Goal: Task Accomplishment & Management: Use online tool/utility

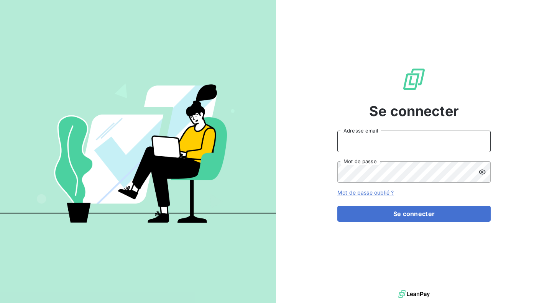
click at [406, 134] on input "Adresse email" at bounding box center [413, 141] width 153 height 21
type input "[PERSON_NAME][EMAIL_ADDRESS][DOMAIN_NAME]"
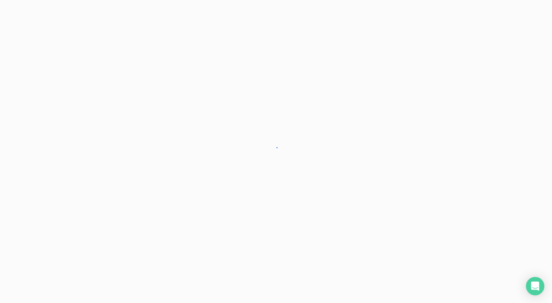
click at [388, 211] on div at bounding box center [276, 151] width 552 height 303
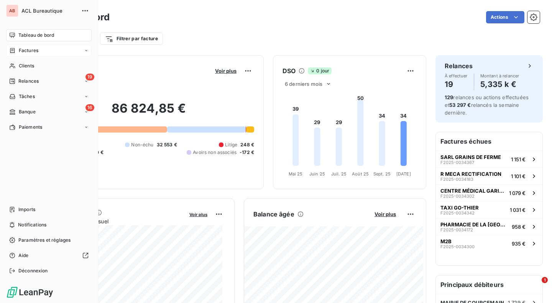
click at [30, 51] on span "Factures" at bounding box center [29, 50] width 20 height 7
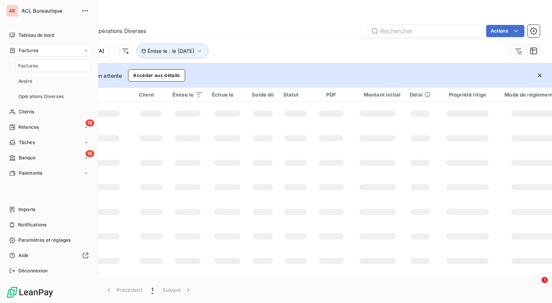
click at [39, 66] on div "Factures" at bounding box center [53, 66] width 76 height 12
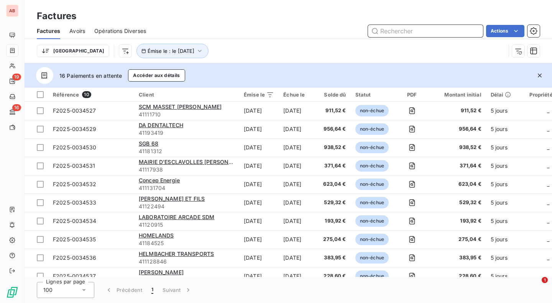
click at [423, 31] on input "text" at bounding box center [425, 31] width 115 height 12
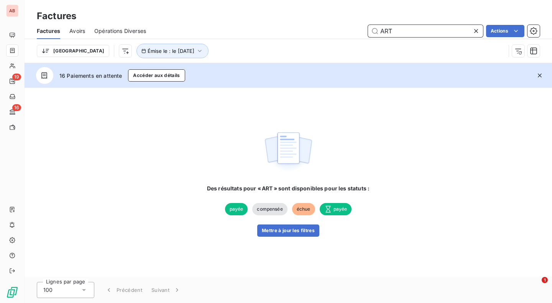
type input "ART"
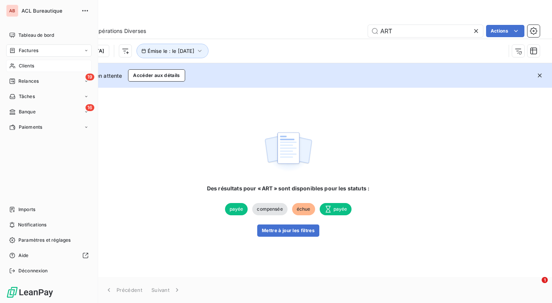
click at [18, 66] on div "Clients" at bounding box center [48, 66] width 85 height 12
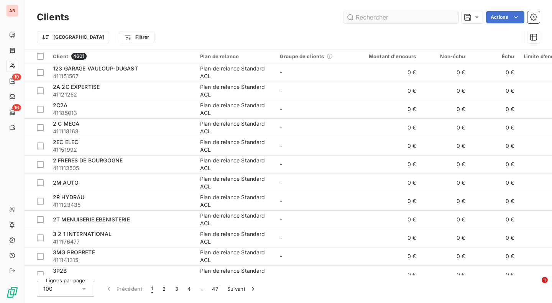
click at [386, 17] on input "text" at bounding box center [400, 17] width 115 height 12
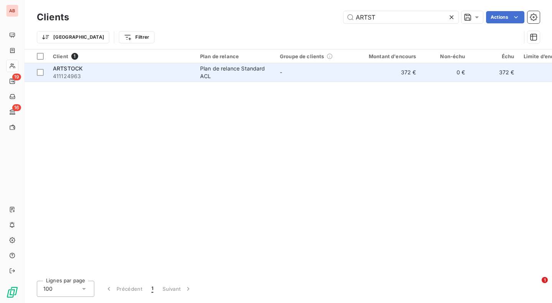
type input "ARTST"
click at [131, 76] on span "411124963" at bounding box center [122, 76] width 138 height 8
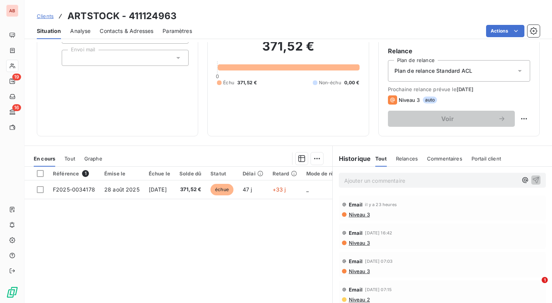
scroll to position [72, 0]
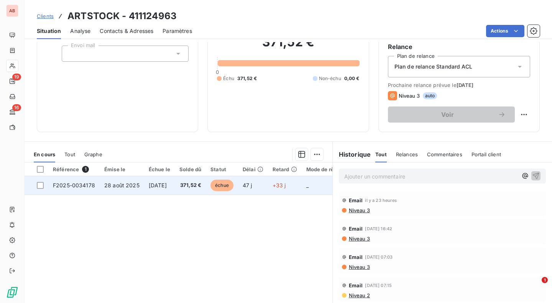
click at [197, 185] on span "371,52 €" at bounding box center [190, 186] width 22 height 8
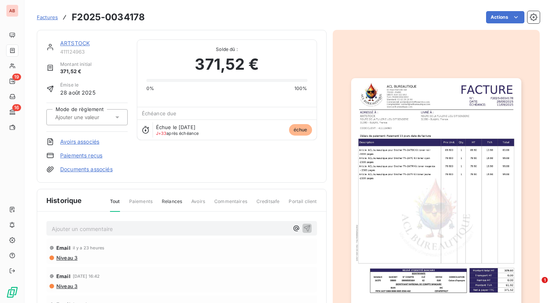
click at [92, 155] on link "Paiements reçus" at bounding box center [81, 156] width 42 height 8
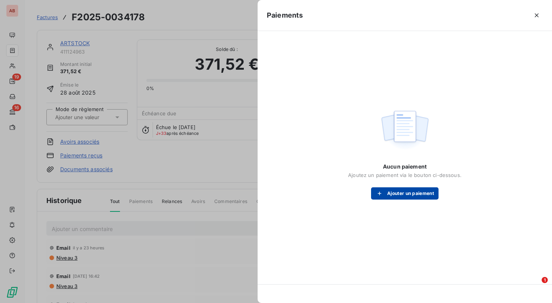
click at [407, 193] on button "Ajouter un paiement" at bounding box center [404, 193] width 67 height 12
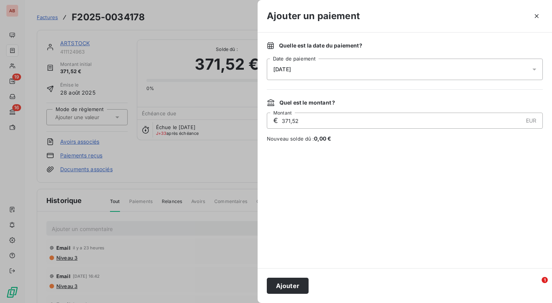
click at [351, 68] on div "[DATE]" at bounding box center [405, 69] width 276 height 21
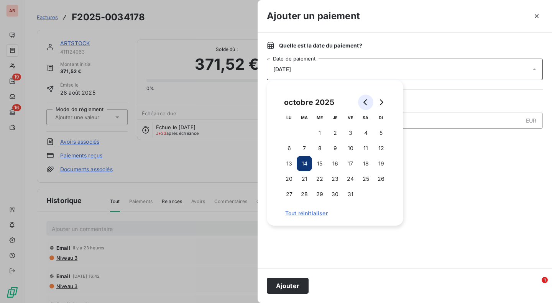
click at [365, 106] on button "Go to previous month" at bounding box center [365, 102] width 15 height 15
click at [293, 148] on button "8" at bounding box center [288, 148] width 15 height 15
click at [343, 241] on div at bounding box center [405, 205] width 276 height 107
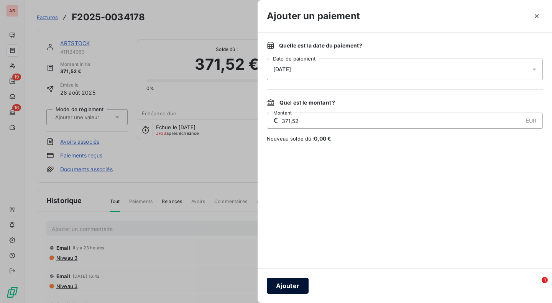
click at [295, 285] on button "Ajouter" at bounding box center [288, 286] width 42 height 16
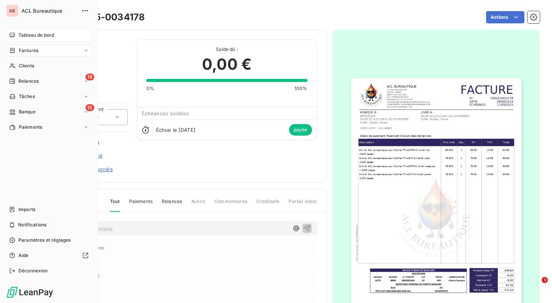
click at [46, 34] on span "Tableau de bord" at bounding box center [36, 35] width 36 height 7
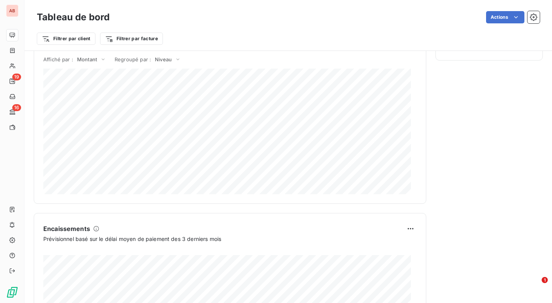
scroll to position [444, 0]
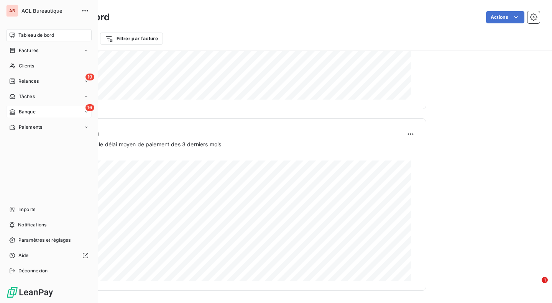
click at [32, 109] on span "Banque" at bounding box center [27, 111] width 17 height 7
click at [43, 127] on span "Opérations à associer" at bounding box center [42, 127] width 48 height 7
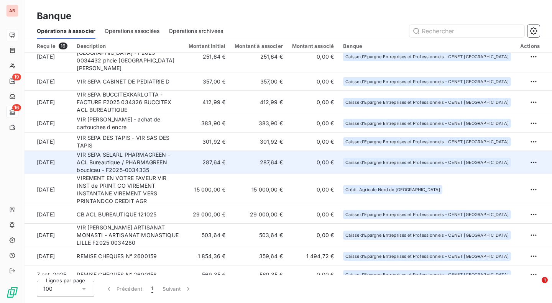
scroll to position [11, 0]
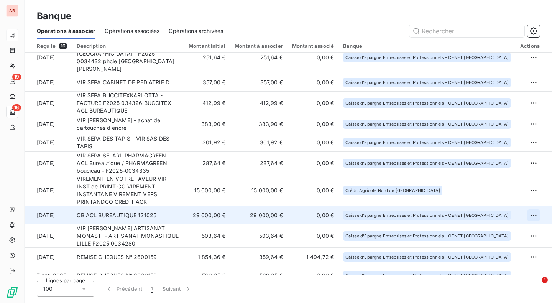
click at [527, 202] on html "AB 19 16 Banque Opérations à associer Opérations associées Opérations archivées…" at bounding box center [276, 151] width 552 height 303
click at [507, 218] on div "Archiver l’opération" at bounding box center [503, 219] width 59 height 12
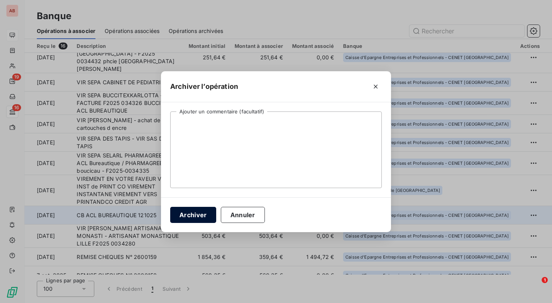
click at [186, 211] on button "Archiver" at bounding box center [193, 215] width 46 height 16
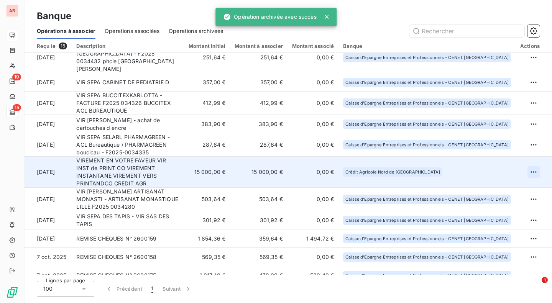
click at [528, 162] on html "AB 19 15 Banque Opérations à associer Opérations associées Opérations archivées…" at bounding box center [276, 151] width 552 height 303
click at [513, 175] on div "Archiver l’opération" at bounding box center [503, 176] width 59 height 12
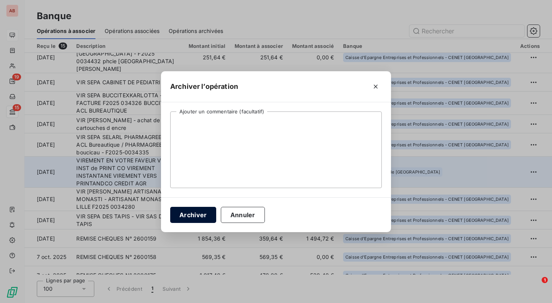
click at [200, 212] on button "Archiver" at bounding box center [193, 215] width 46 height 16
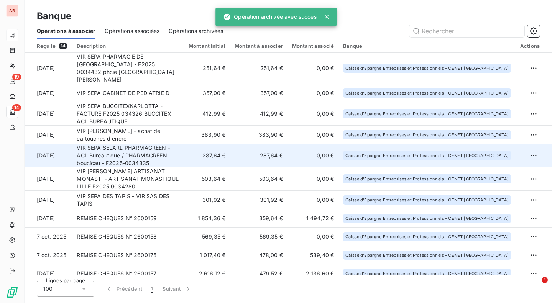
scroll to position [0, 0]
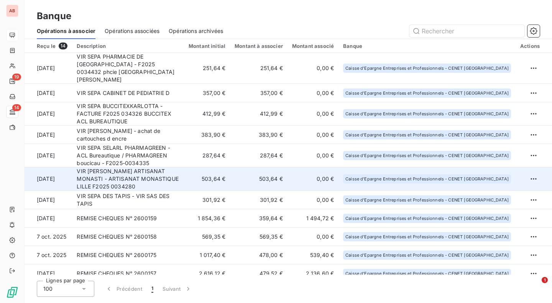
click at [230, 167] on td "503,64 €" at bounding box center [207, 178] width 46 height 23
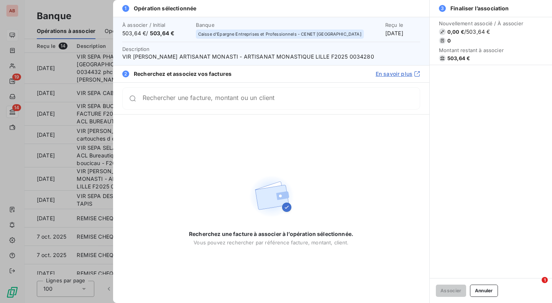
click at [337, 56] on span "VIR [PERSON_NAME] ARTISANAT MONASTI - ARTISANAT MONASTIQUE LILLE F2025 0034280" at bounding box center [271, 57] width 298 height 8
copy span "0034280"
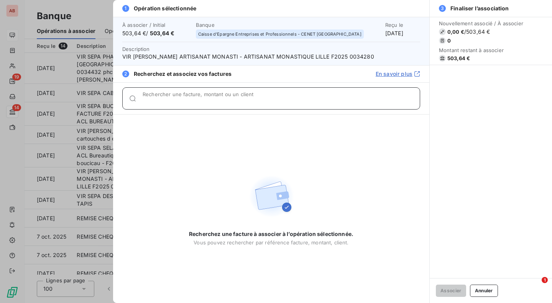
click at [287, 98] on input "Rechercher une facture, montant ou un client" at bounding box center [281, 102] width 277 height 8
paste input "0034280"
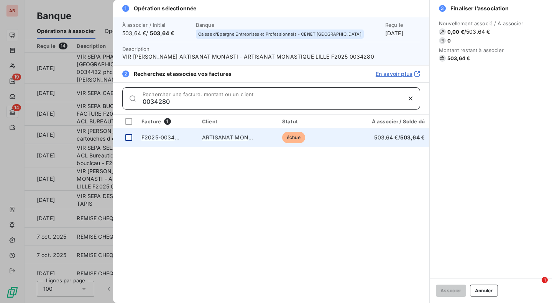
type input "0034280"
click at [128, 137] on div at bounding box center [128, 137] width 7 height 7
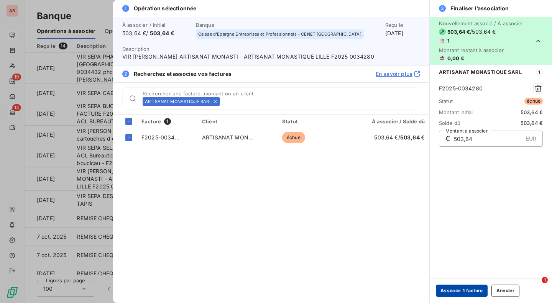
click at [455, 292] on button "Associer 1 facture" at bounding box center [462, 291] width 52 height 12
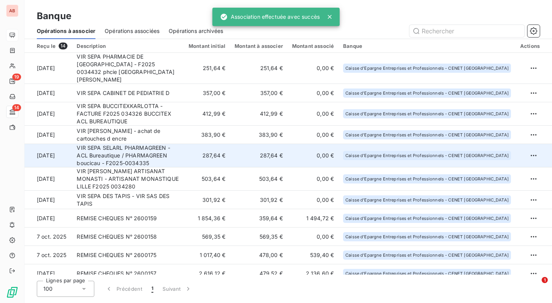
drag, startPoint x: 210, startPoint y: 144, endPoint x: 191, endPoint y: 139, distance: 19.8
click at [184, 144] on td "VIR SEPA SELARL PHARMAGREEN - ACL Bureautique / PHARMAGREEN boucicau - F2025-00…" at bounding box center [128, 155] width 112 height 23
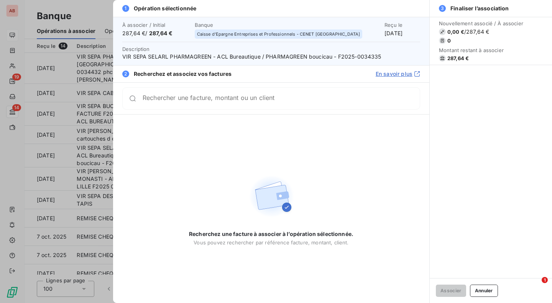
drag, startPoint x: 362, startPoint y: 57, endPoint x: 369, endPoint y: 53, distance: 8.2
click at [372, 56] on span "VIR SEPA SELARL PHARMAGREEN - ACL Bureautique / PHARMAGREEN boucicau - F2025-00…" at bounding box center [271, 57] width 298 height 8
click at [370, 57] on span "VIR SEPA SELARL PHARMAGREEN - ACL Bureautique / PHARMAGREEN boucicau - F2025-00…" at bounding box center [271, 57] width 298 height 8
copy span "0034335"
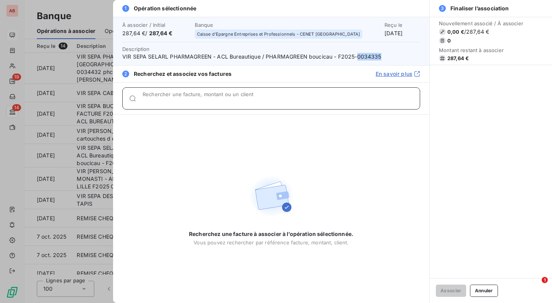
click at [328, 101] on input "Rechercher une facture, montant ou un client" at bounding box center [281, 102] width 277 height 8
paste input "0034335"
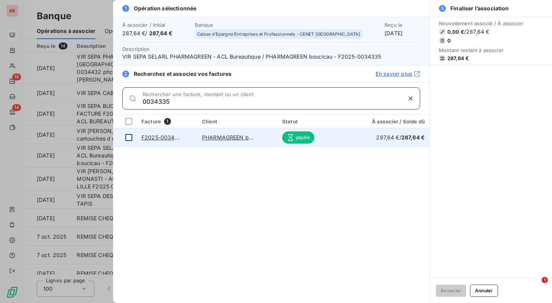
type input "0034335"
click at [130, 139] on div at bounding box center [128, 137] width 7 height 7
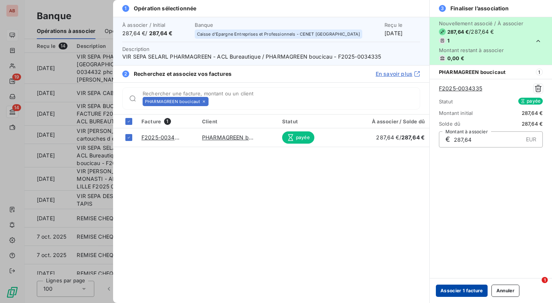
click at [453, 287] on button "Associer 1 facture" at bounding box center [462, 291] width 52 height 12
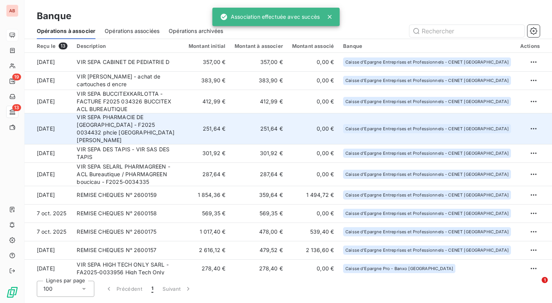
click at [227, 121] on td "251,64 €" at bounding box center [207, 128] width 46 height 31
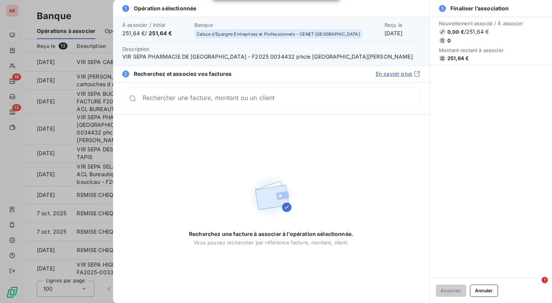
click at [254, 56] on span "VIR SEPA PHARMACIE DE [GEOGRAPHIC_DATA] - F2025 0034432 phcie [GEOGRAPHIC_DATA]…" at bounding box center [271, 57] width 298 height 8
copy span "0034432"
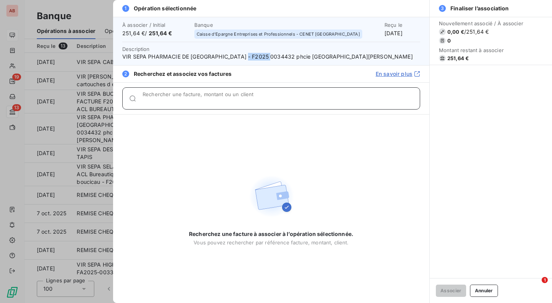
click at [241, 101] on input "Rechercher une facture, montant ou un client" at bounding box center [281, 102] width 277 height 8
paste input "0034432"
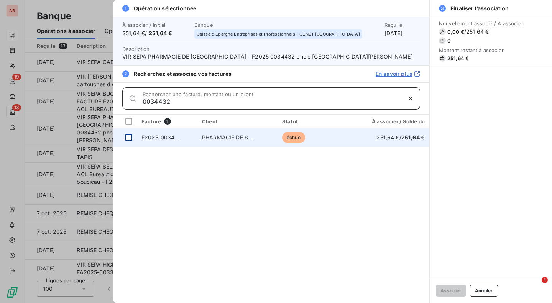
type input "0034432"
click at [128, 135] on div at bounding box center [128, 137] width 7 height 7
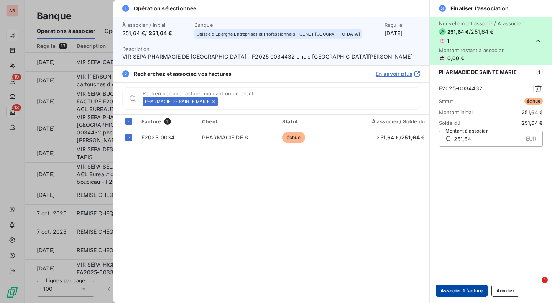
click at [439, 292] on button "Associer 1 facture" at bounding box center [462, 291] width 52 height 12
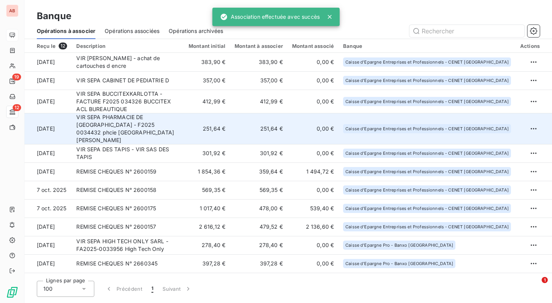
click at [184, 119] on td "VIR SEPA PHARMACIE DE [GEOGRAPHIC_DATA] - F2025 0034432 phcie [GEOGRAPHIC_DATA]…" at bounding box center [128, 128] width 112 height 31
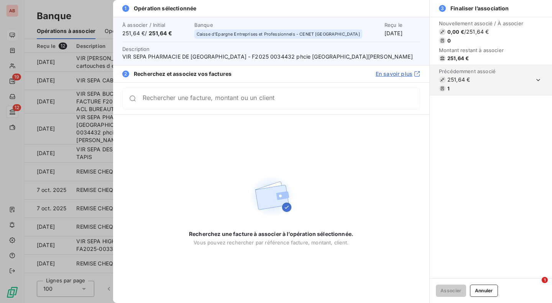
click at [246, 58] on span "VIR SEPA PHARMACIE DE [GEOGRAPHIC_DATA] - F2025 0034432 phcie [GEOGRAPHIC_DATA]…" at bounding box center [271, 57] width 298 height 8
copy span "0034432"
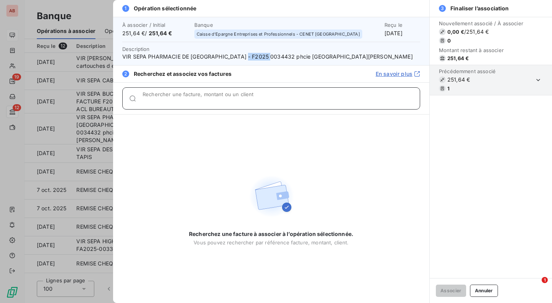
click at [226, 101] on input "Rechercher une facture, montant ou un client" at bounding box center [281, 102] width 277 height 8
paste input "0034432"
type input "0034432²"
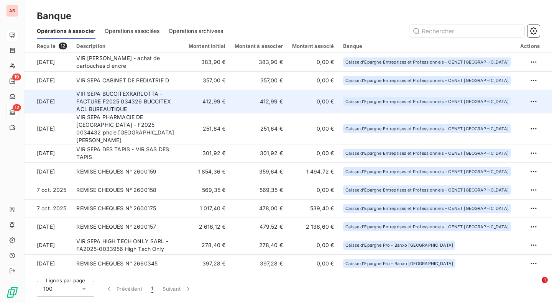
click at [230, 100] on td "412,99 €" at bounding box center [207, 101] width 46 height 23
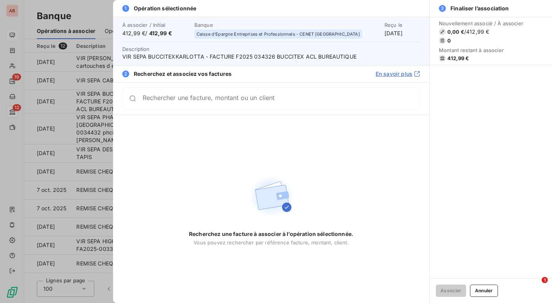
click at [262, 55] on span "VIR SEPA BUCCITEXKARLOTTA - FACTURE F2025 034326 BUCCITEX ACL BUREAUTIQUE" at bounding box center [271, 57] width 298 height 8
copy span "034326"
click at [260, 94] on div "Rechercher une facture, montant ou un client" at bounding box center [271, 98] width 298 height 22
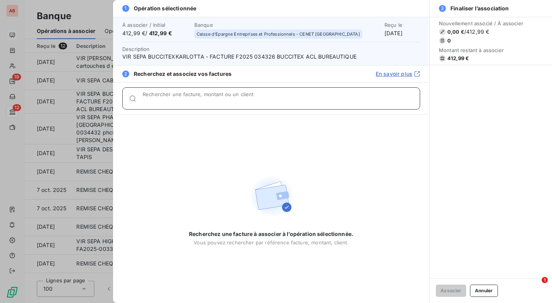
paste input "034326"
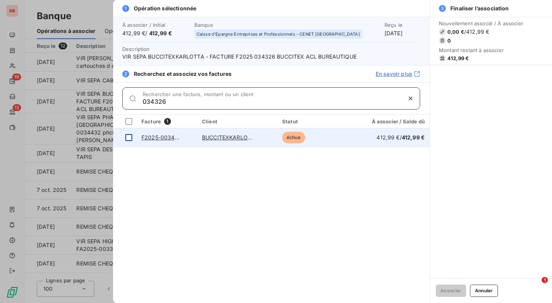
type input "034326"
click at [130, 138] on div at bounding box center [128, 137] width 7 height 7
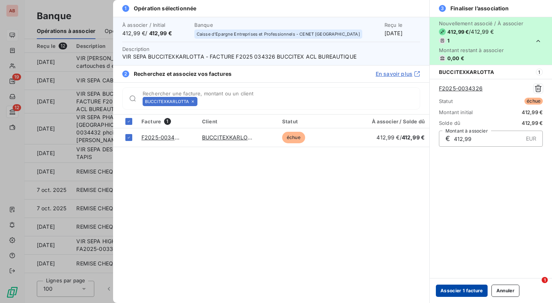
click at [449, 291] on button "Associer 1 facture" at bounding box center [462, 291] width 52 height 12
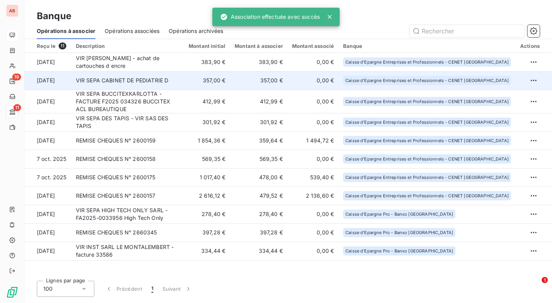
click at [206, 81] on td "357,00 €" at bounding box center [207, 80] width 46 height 18
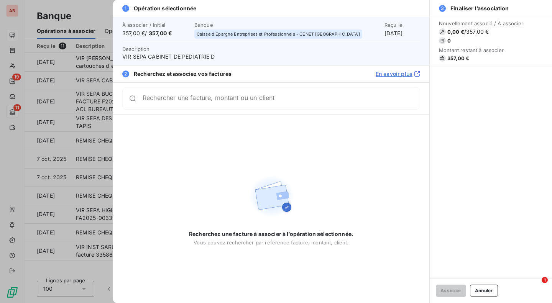
click at [190, 57] on span "VIR SEPA CABINET DE PEDIATRIE D" at bounding box center [271, 57] width 298 height 8
copy span "PEDIATRIE"
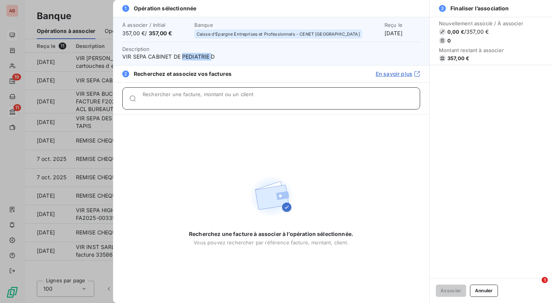
click at [185, 95] on div "Rechercher une facture, montant ou un client" at bounding box center [281, 99] width 277 height 8
paste input "PEDIATRIE"
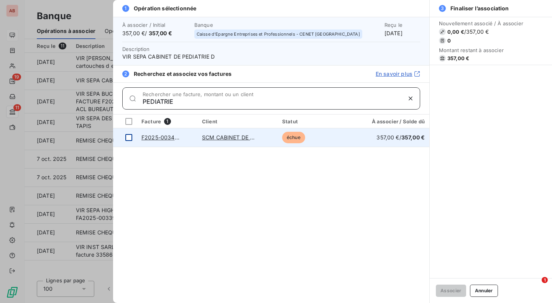
type input "PEDIATRIE"
click at [129, 136] on div at bounding box center [128, 137] width 7 height 7
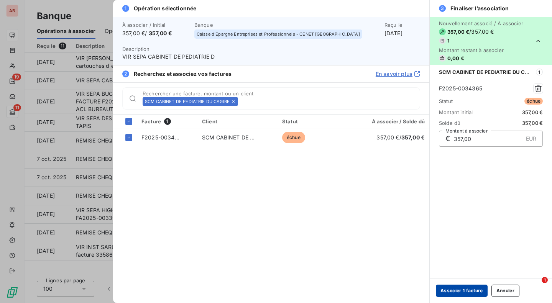
click at [446, 290] on button "Associer 1 facture" at bounding box center [462, 291] width 52 height 12
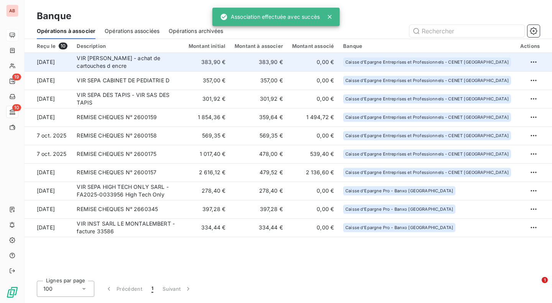
click at [244, 62] on td "383,90 €" at bounding box center [258, 62] width 57 height 18
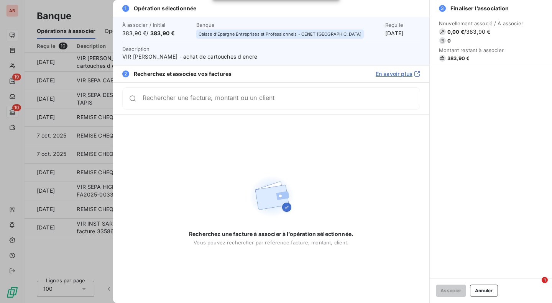
click at [173, 57] on span "VIR [PERSON_NAME] - achat de cartouches d encre" at bounding box center [271, 57] width 298 height 8
copy span "DELAGRANDE"
click at [174, 103] on div "Rechercher une facture, montant ou un client" at bounding box center [271, 98] width 298 height 22
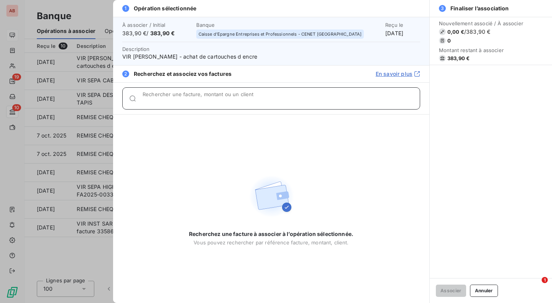
paste input "DELAGRANDE"
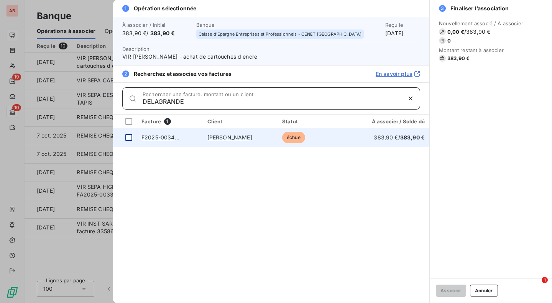
type input "DELAGRANDE"
click at [125, 139] on td at bounding box center [125, 137] width 24 height 18
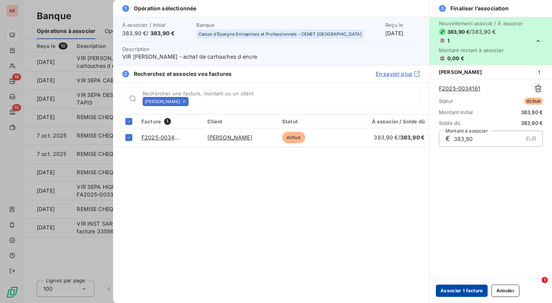
click at [451, 294] on button "Associer 1 facture" at bounding box center [462, 291] width 52 height 12
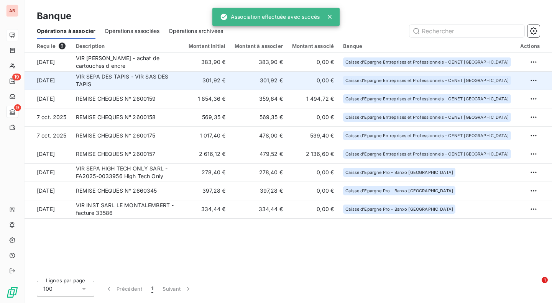
click at [211, 79] on td "301,92 €" at bounding box center [207, 80] width 46 height 18
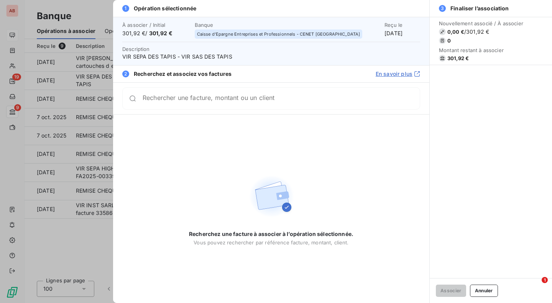
click at [226, 57] on span "VIR SEPA DES TAPIS - VIR SAS DES TAPIS" at bounding box center [271, 57] width 298 height 8
copy span "TAPIS"
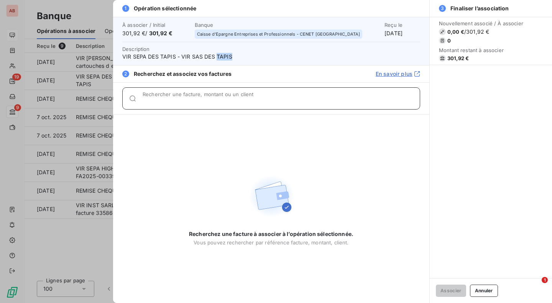
click at [208, 100] on input "Rechercher une facture, montant ou un client" at bounding box center [281, 102] width 277 height 8
paste input "TAPIS"
type input "TAPIS"
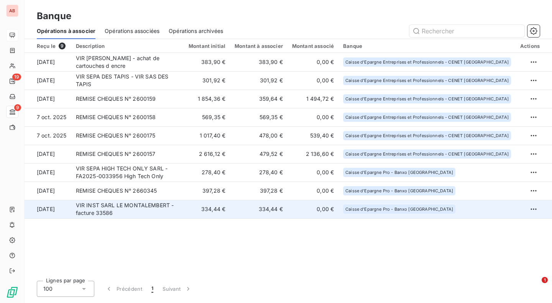
click at [146, 204] on td "VIR INST SARL LE MONTALEMBERT - facture 33586" at bounding box center [127, 209] width 113 height 18
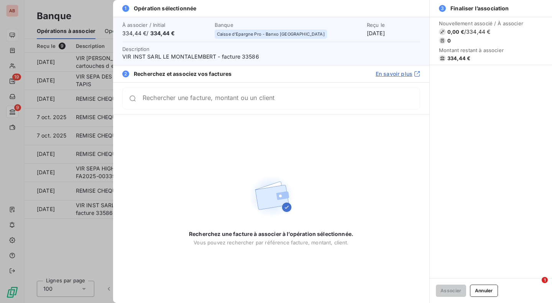
click at [248, 55] on span "VIR INST SARL LE MONTALEMBERT - facture 33586" at bounding box center [271, 57] width 298 height 8
copy span "33586"
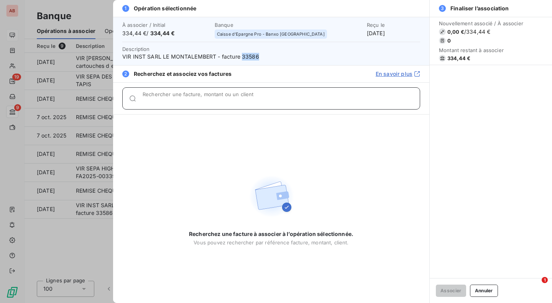
click at [233, 96] on div "Rechercher une facture, montant ou un client" at bounding box center [281, 99] width 277 height 8
paste input "33586"
type input "33586"
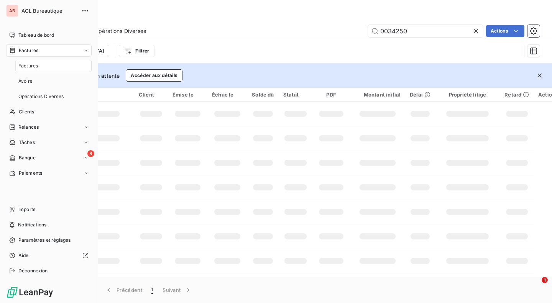
click at [39, 64] on div "Factures" at bounding box center [53, 66] width 76 height 12
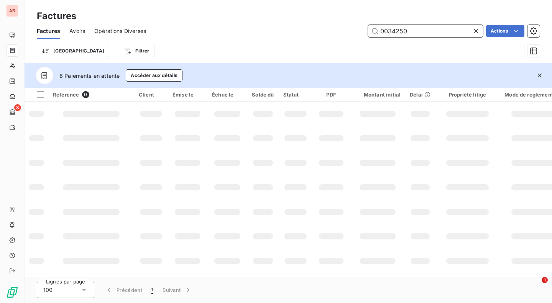
click at [395, 30] on input "0034250" at bounding box center [425, 31] width 115 height 12
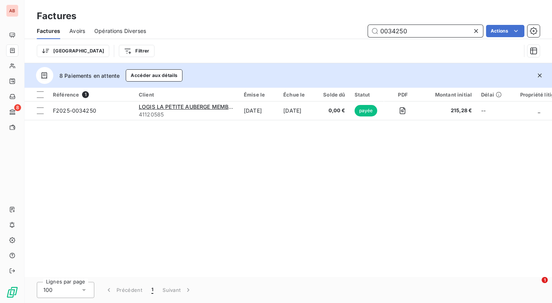
paste input "89"
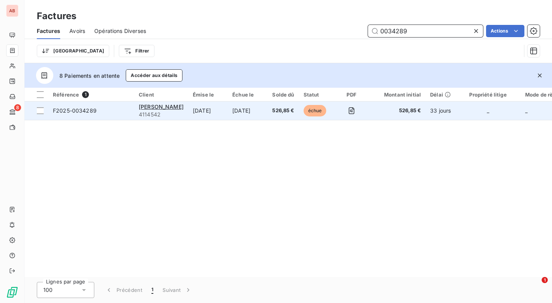
type input "0034289"
click at [267, 113] on td "25 sept. 2025" at bounding box center [248, 111] width 40 height 18
